Goal: Task Accomplishment & Management: Complete application form

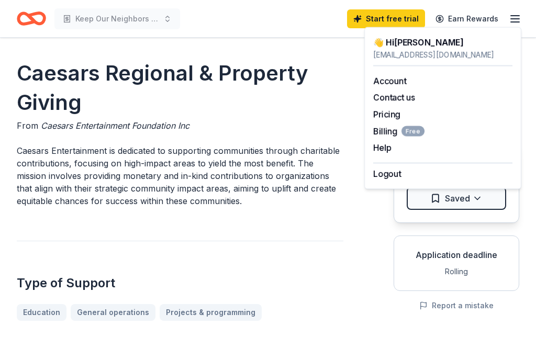
click at [406, 80] on link "Account" at bounding box center [389, 81] width 33 height 10
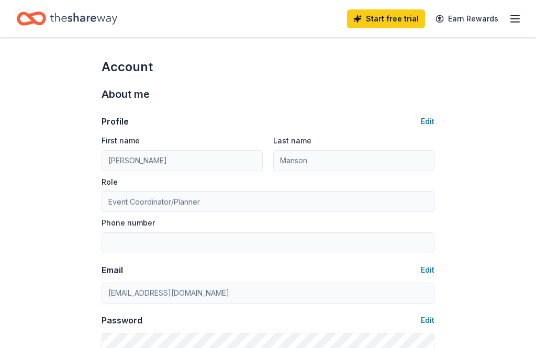
click at [520, 19] on icon "button" at bounding box center [515, 19] width 13 height 13
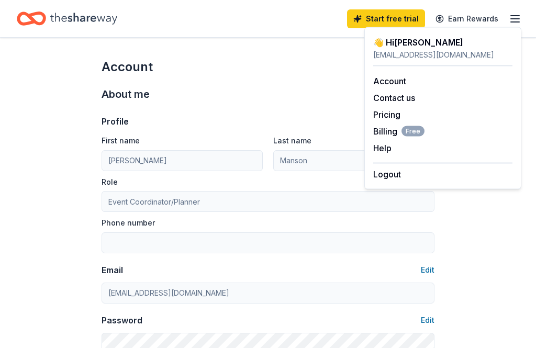
click at [433, 41] on div "👋 Hi Simone" at bounding box center [442, 42] width 139 height 13
click at [422, 40] on div "👋 Hi Simone" at bounding box center [442, 42] width 139 height 13
click at [340, 68] on div "Account" at bounding box center [268, 67] width 333 height 17
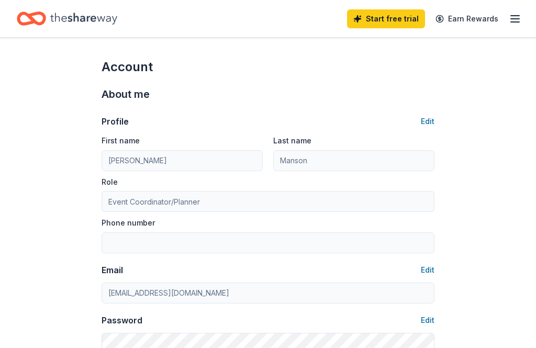
click at [29, 17] on icon "Home" at bounding box center [36, 18] width 16 height 10
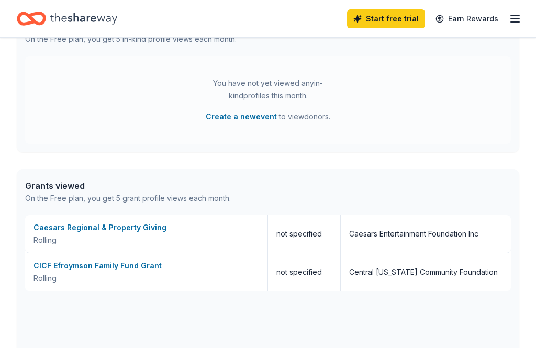
scroll to position [465, 0]
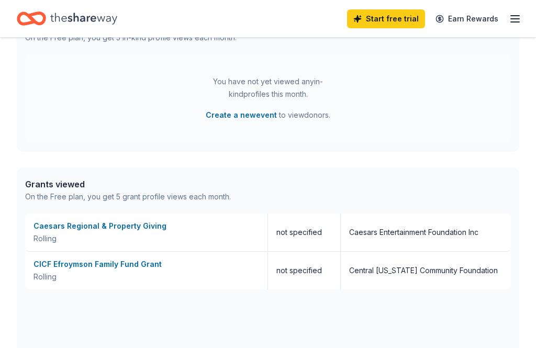
click at [81, 271] on div "Rolling" at bounding box center [146, 277] width 226 height 13
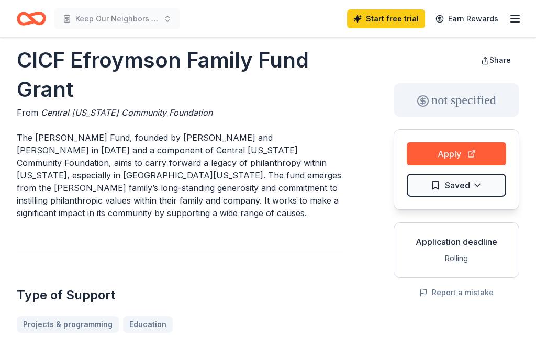
scroll to position [15, 0]
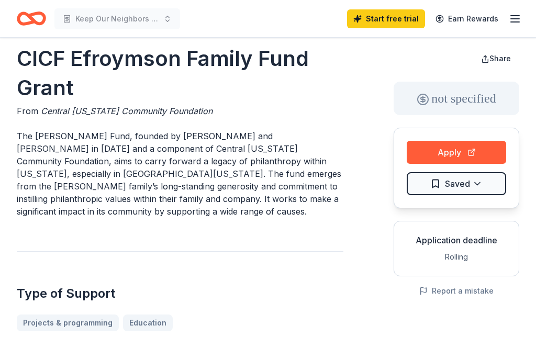
click at [453, 151] on button "Apply" at bounding box center [456, 152] width 99 height 23
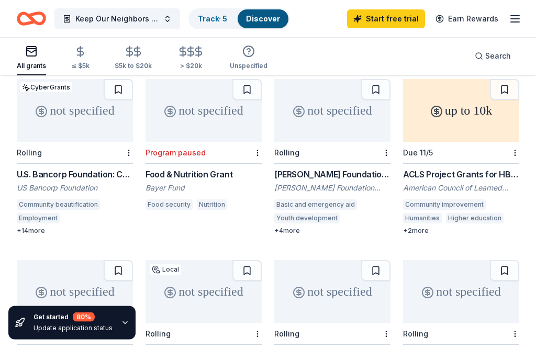
scroll to position [470, 0]
